Goal: Transaction & Acquisition: Purchase product/service

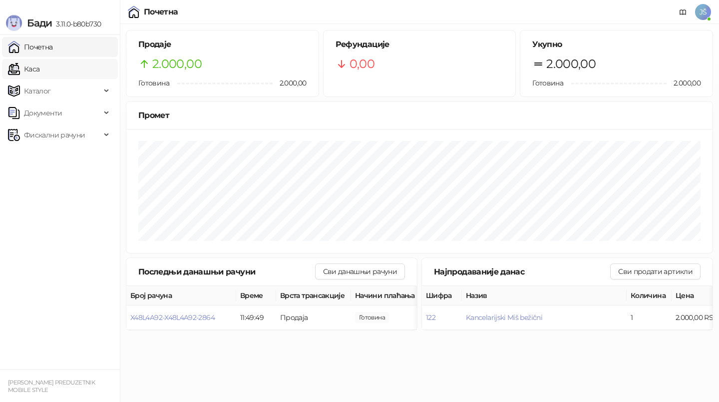
click at [39, 67] on link "Каса" at bounding box center [23, 69] width 31 height 20
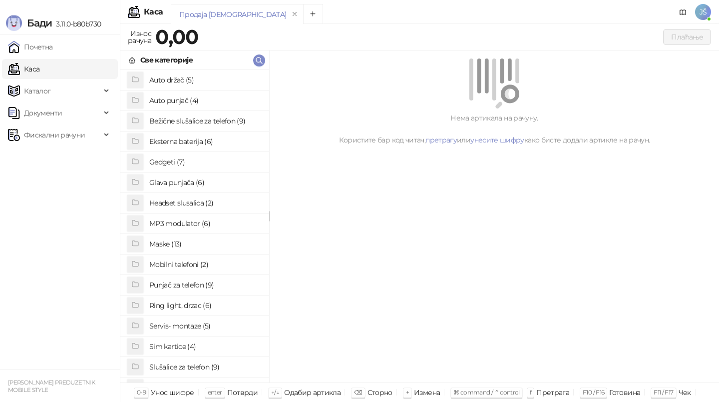
click at [174, 164] on h4 "Gedgeti (7)" at bounding box center [205, 162] width 112 height 16
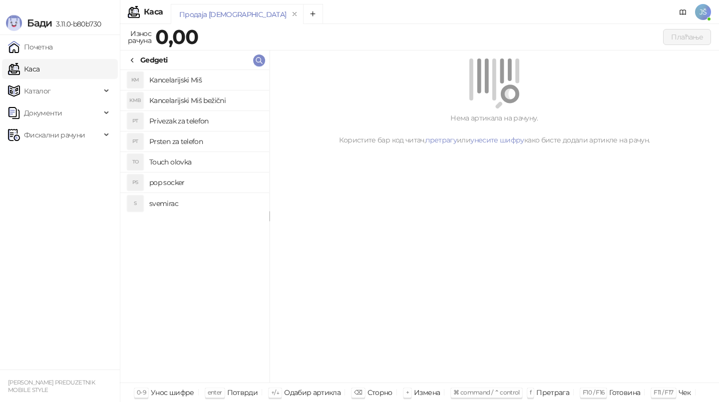
click at [179, 186] on h4 "pop socker" at bounding box center [205, 182] width 112 height 16
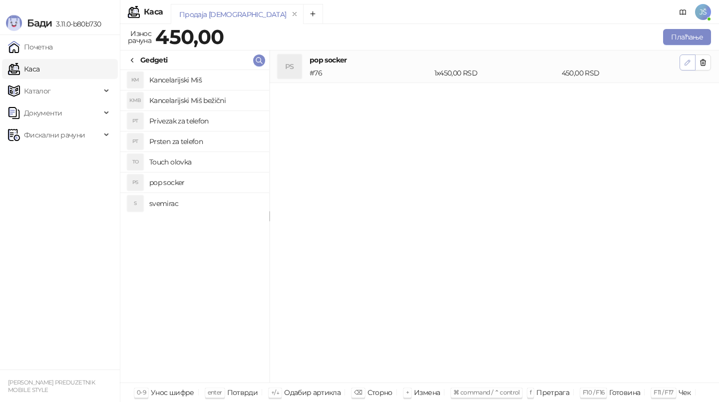
click at [688, 61] on icon "button" at bounding box center [687, 62] width 5 height 5
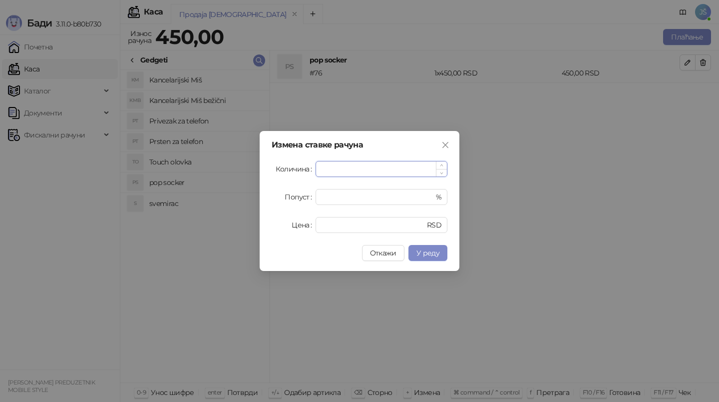
click at [335, 165] on input "*" at bounding box center [381, 168] width 131 height 15
type input "*"
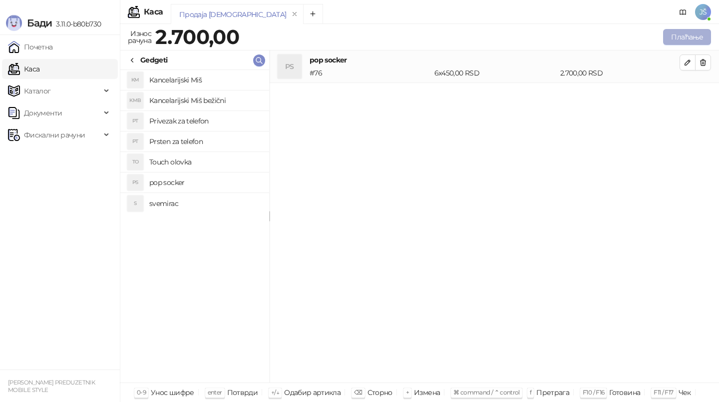
click at [693, 34] on button "Плаћање" at bounding box center [688, 37] width 48 height 16
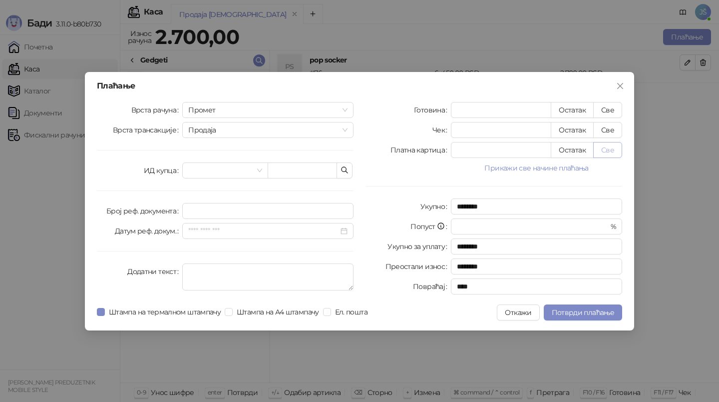
click at [607, 151] on button "Све" at bounding box center [608, 150] width 29 height 16
type input "****"
click at [584, 311] on span "Потврди плаћање" at bounding box center [583, 312] width 62 height 9
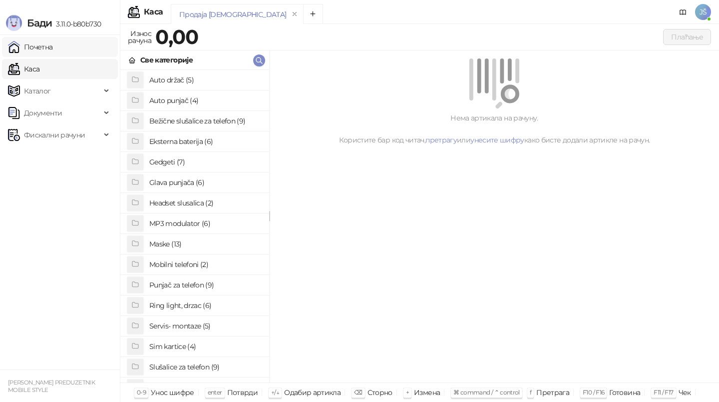
click at [53, 51] on link "Почетна" at bounding box center [30, 47] width 45 height 20
